Goal: Transaction & Acquisition: Subscribe to service/newsletter

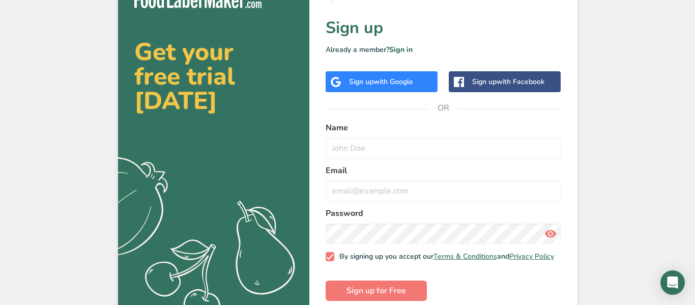
scroll to position [37, 0]
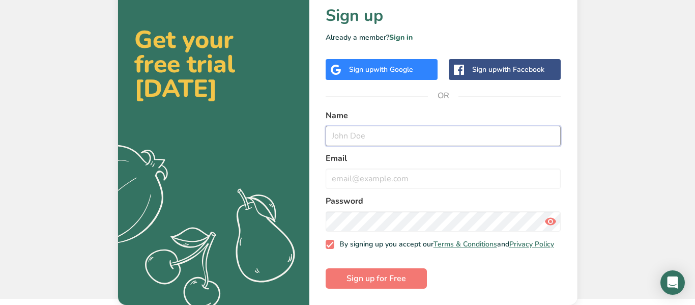
click at [453, 131] on input "text" at bounding box center [444, 136] width 236 height 20
type input "[PERSON_NAME]"
click at [524, 174] on input "email" at bounding box center [444, 178] width 236 height 20
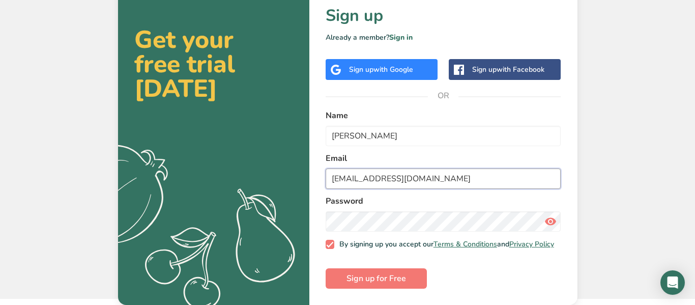
type input "[EMAIL_ADDRESS][DOMAIN_NAME]"
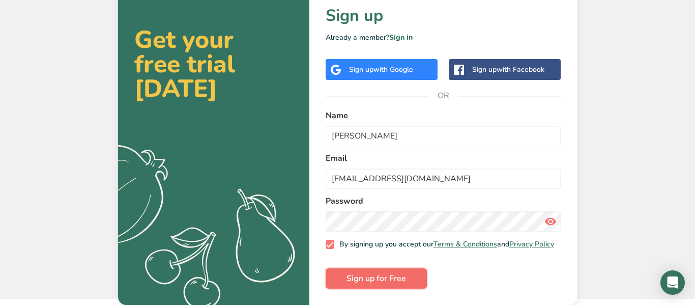
click at [394, 268] on button "Sign up for Free" at bounding box center [376, 278] width 101 height 20
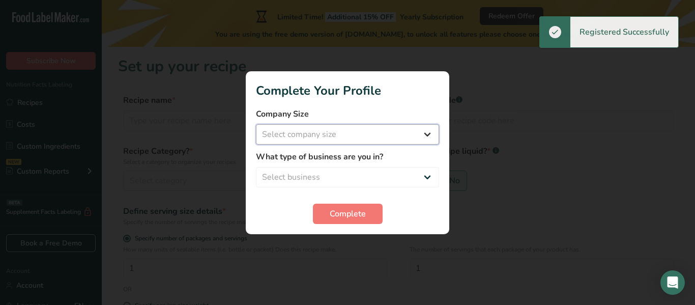
click at [393, 140] on select "Select company size Fewer than 10 Employees 10 to 50 Employees 51 to 500 Employ…" at bounding box center [347, 134] width 183 height 20
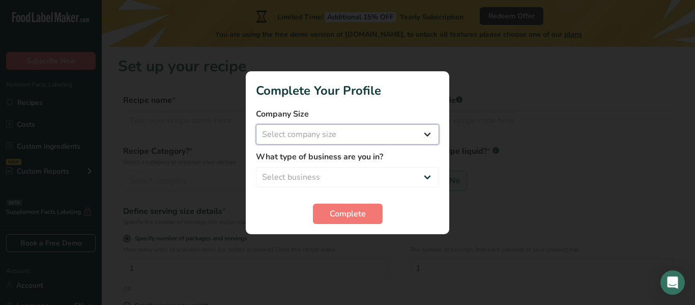
select select "1"
click at [256, 124] on select "Select company size Fewer than 10 Employees 10 to 50 Employees 51 to 500 Employ…" at bounding box center [347, 134] width 183 height 20
click at [360, 178] on select "Select business Packaged Food Manufacturer Restaurant & Cafe Bakery Meal Plans …" at bounding box center [347, 177] width 183 height 20
select select "8"
click at [256, 167] on select "Select business Packaged Food Manufacturer Restaurant & Cafe Bakery Meal Plans …" at bounding box center [347, 177] width 183 height 20
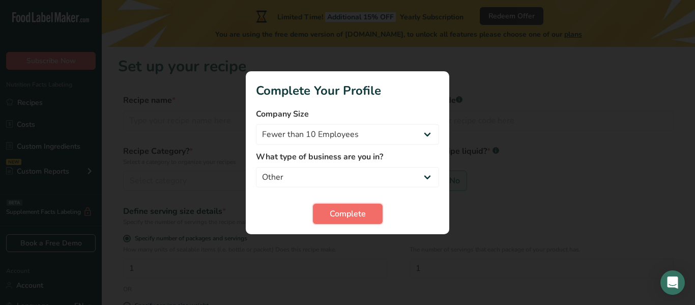
click at [365, 216] on span "Complete" at bounding box center [348, 214] width 36 height 12
